Goal: Transaction & Acquisition: Download file/media

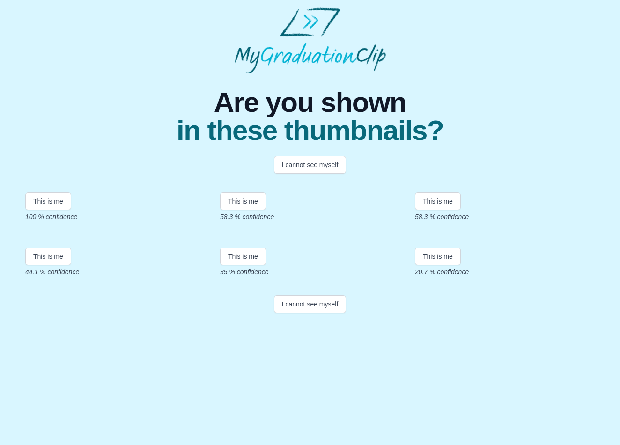
scroll to position [81, 0]
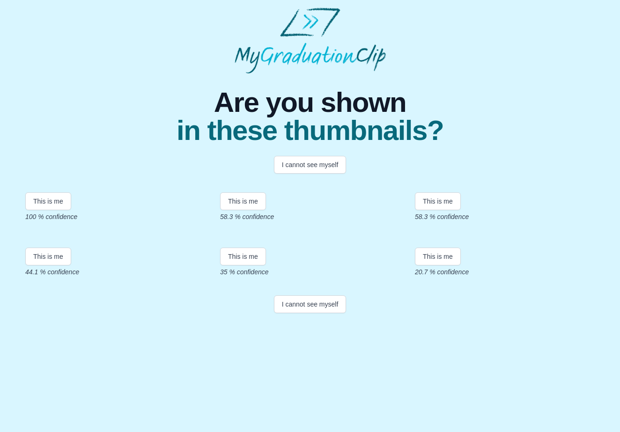
scroll to position [94, 0]
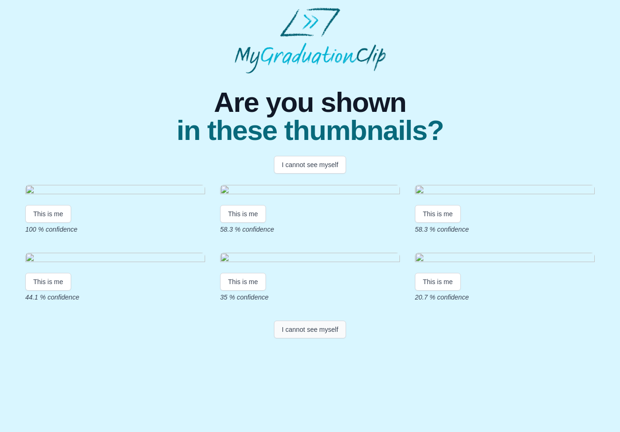
click at [315, 338] on button "I cannot see myself" at bounding box center [310, 330] width 73 height 18
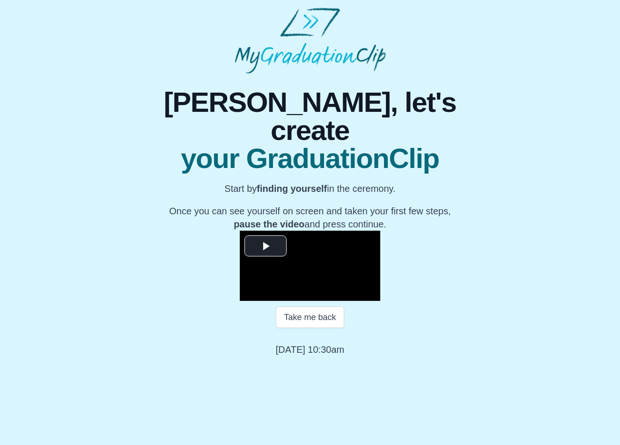
click at [381, 205] on p "Once you can see yourself on screen and taken your first few steps, pause the v…" at bounding box center [310, 218] width 310 height 26
click at [240, 231] on video "Video Player" at bounding box center [310, 266] width 140 height 70
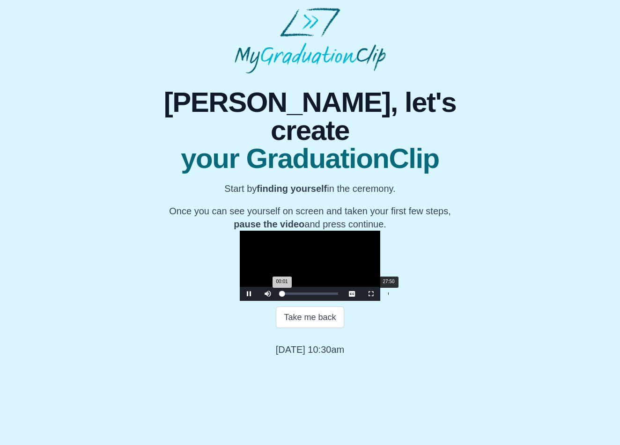
click at [303, 301] on div "Loaded : 0% 27:50 00:01 Progress : 0%" at bounding box center [310, 294] width 66 height 14
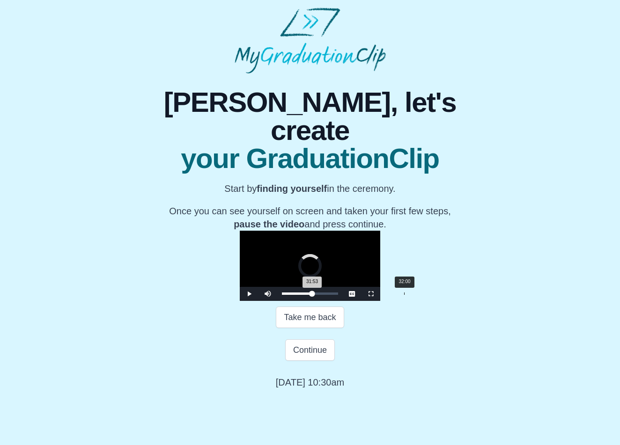
drag, startPoint x: 302, startPoint y: 368, endPoint x: 326, endPoint y: 369, distance: 23.4
click at [312, 295] on div "31:53 Progress : 0%" at bounding box center [297, 294] width 30 height 2
click at [414, 295] on div "34:42" at bounding box center [414, 294] width 0 height 2
click at [315, 295] on div "35:12 Progress : 0%" at bounding box center [298, 294] width 33 height 2
click at [420, 295] on div "36:18" at bounding box center [420, 294] width 0 height 2
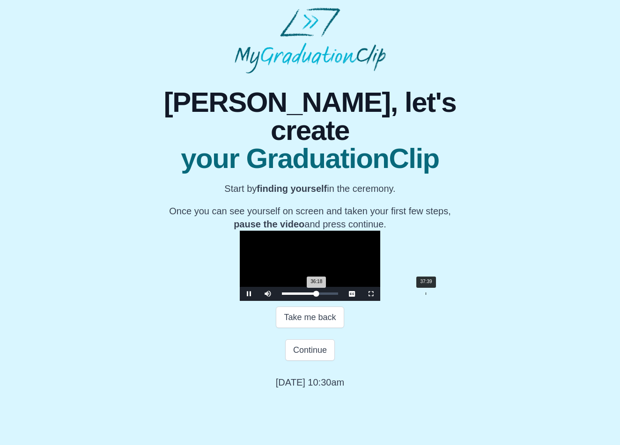
click at [426, 295] on div "37:39" at bounding box center [426, 294] width 0 height 2
click at [338, 295] on div "Loaded : 0% 39:07 37:42 Progress : 0%" at bounding box center [310, 294] width 56 height 2
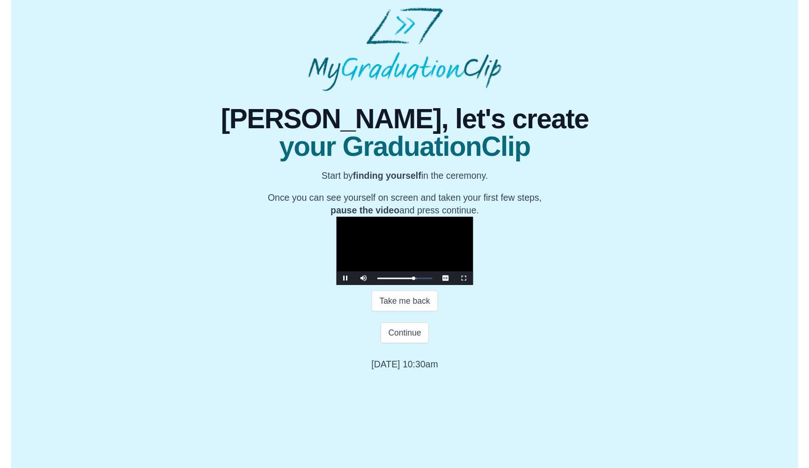
scroll to position [62, 0]
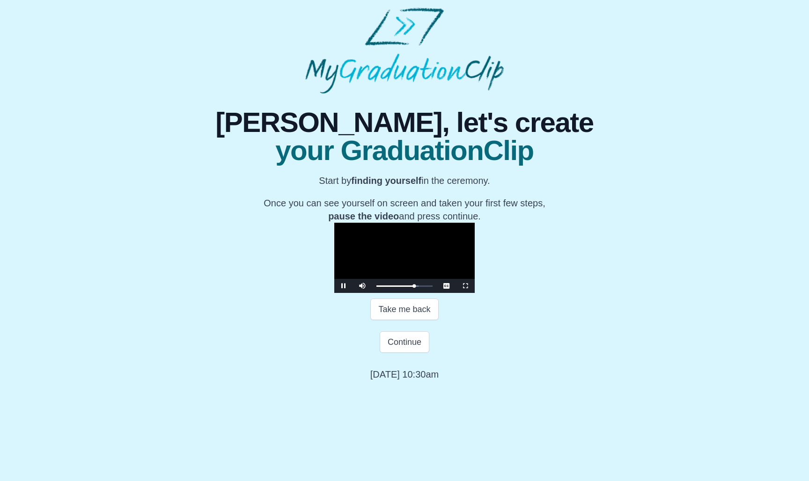
click at [344, 286] on span "Video Player" at bounding box center [344, 286] width 0 height 0
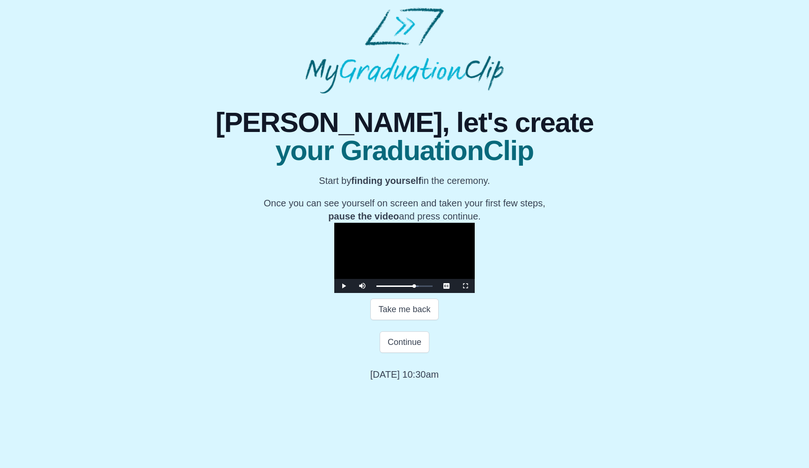
click at [344, 286] on span "Video Player" at bounding box center [344, 286] width 0 height 0
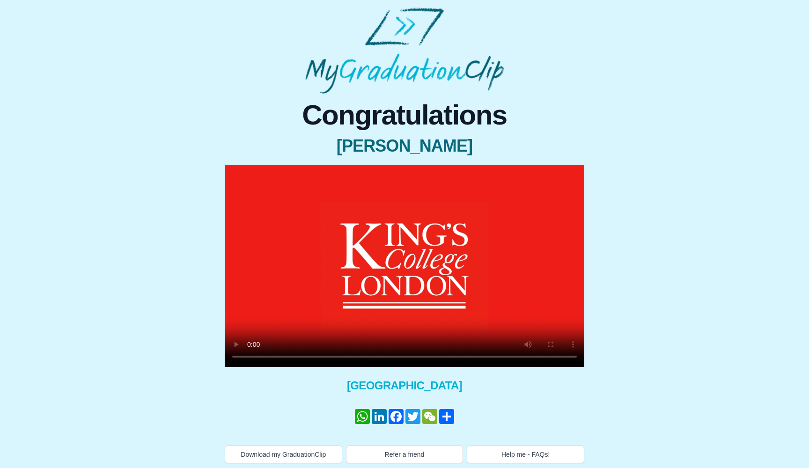
click at [250, 354] on video at bounding box center [405, 266] width 360 height 202
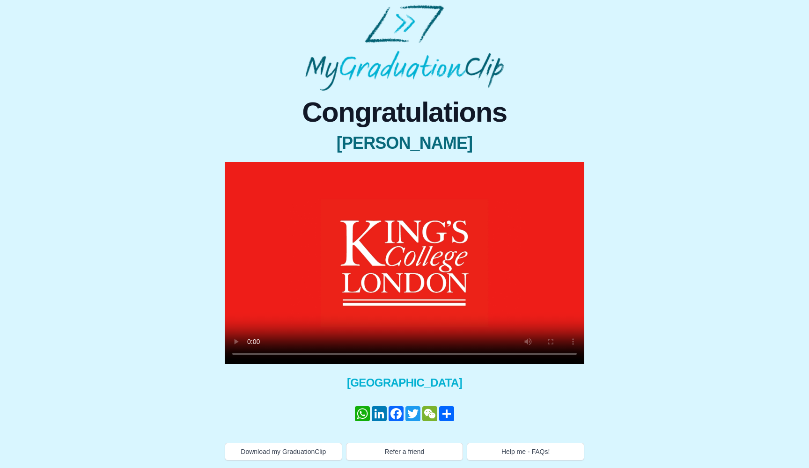
scroll to position [3, 0]
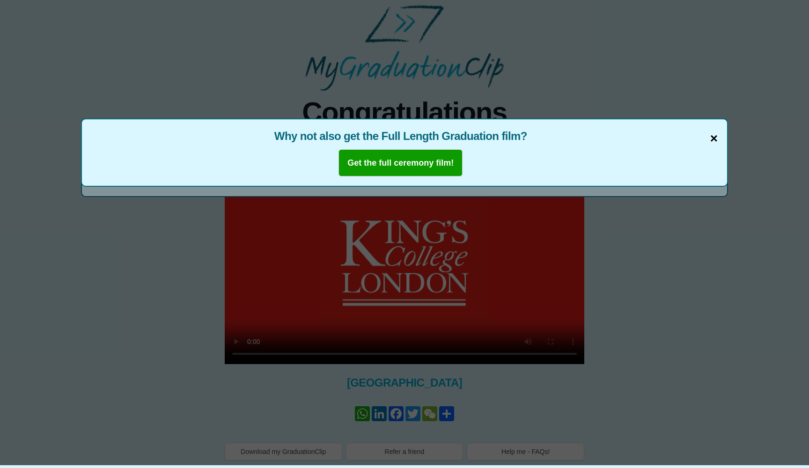
click at [713, 139] on span "×" at bounding box center [713, 139] width 7 height 20
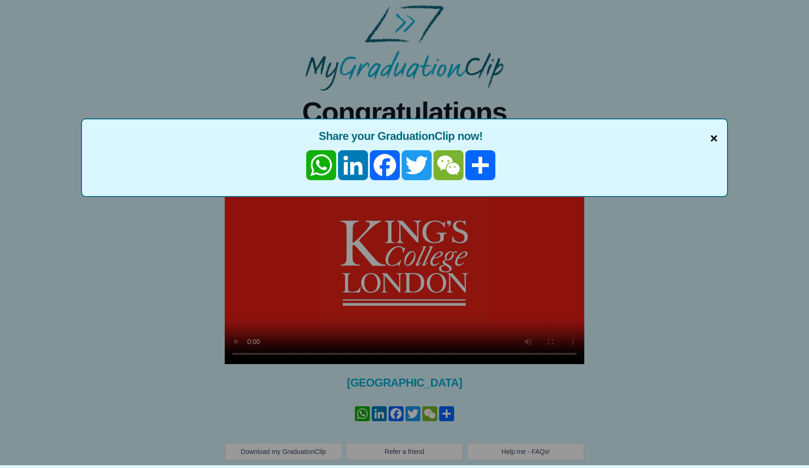
click at [712, 132] on span "×" at bounding box center [713, 139] width 7 height 20
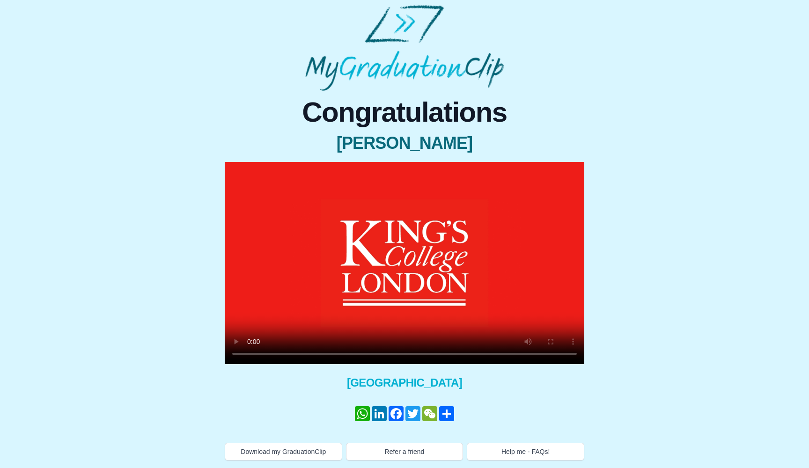
click at [253, 349] on video at bounding box center [405, 263] width 360 height 202
click at [271, 454] on button "Download my GraduationClip" at bounding box center [283, 452] width 117 height 18
